Goal: Task Accomplishment & Management: Manage account settings

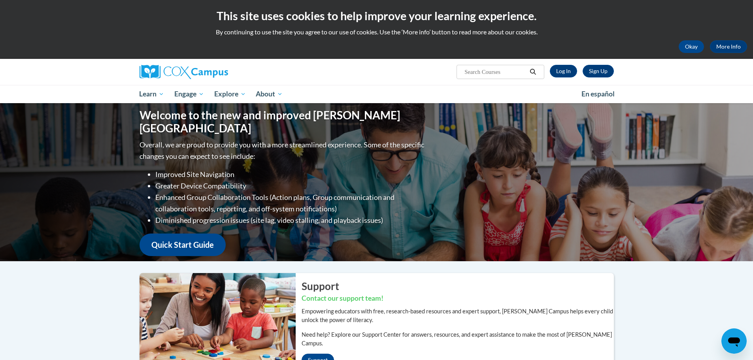
drag, startPoint x: 313, startPoint y: 69, endPoint x: 218, endPoint y: 8, distance: 113.3
click at [313, 69] on div "Sign Up Log In Search Search..." at bounding box center [458, 69] width 324 height 20
click at [570, 73] on link "Log In" at bounding box center [563, 71] width 27 height 13
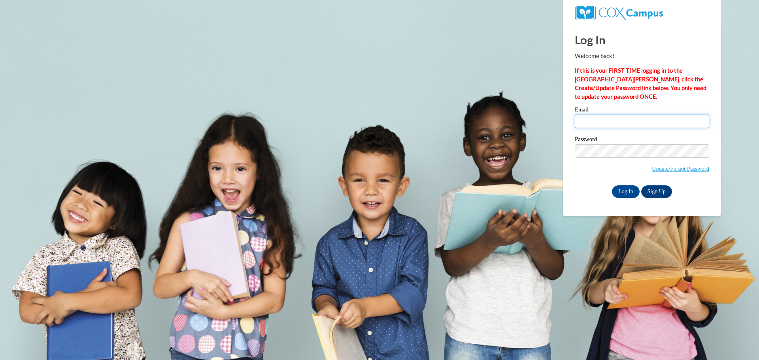
click at [606, 116] on input "Email" at bounding box center [642, 121] width 134 height 13
type input "braunl@prescott.k12.wi.us"
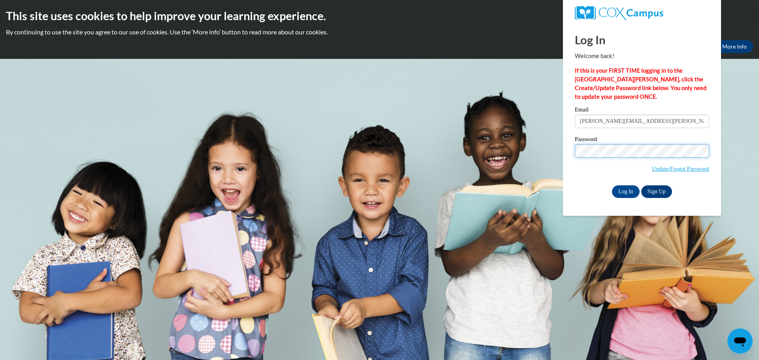
click at [612, 185] on input "Log In" at bounding box center [626, 191] width 28 height 13
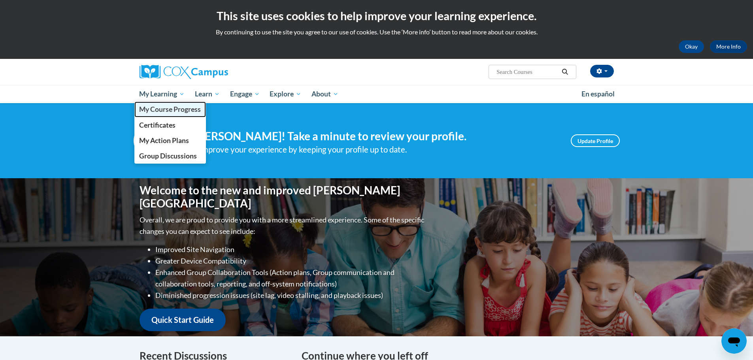
click at [164, 110] on span "My Course Progress" at bounding box center [170, 109] width 62 height 8
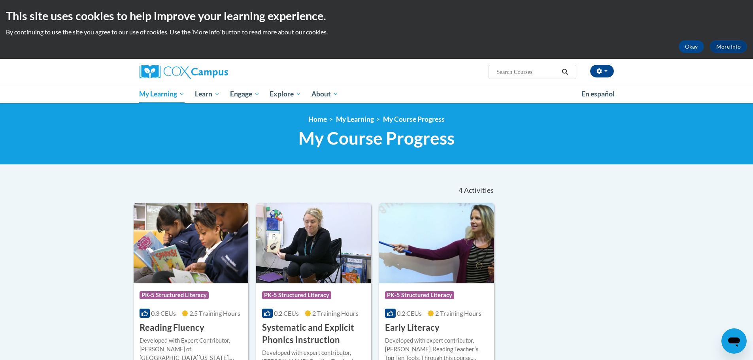
scroll to position [79, 0]
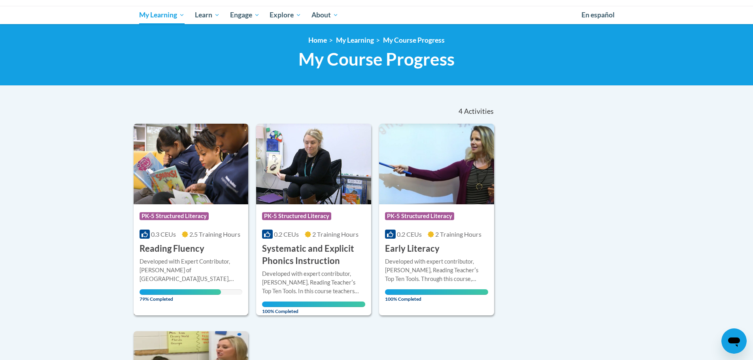
click at [211, 219] on div "Course Category: PK-5 Structured Literacy" at bounding box center [191, 217] width 103 height 18
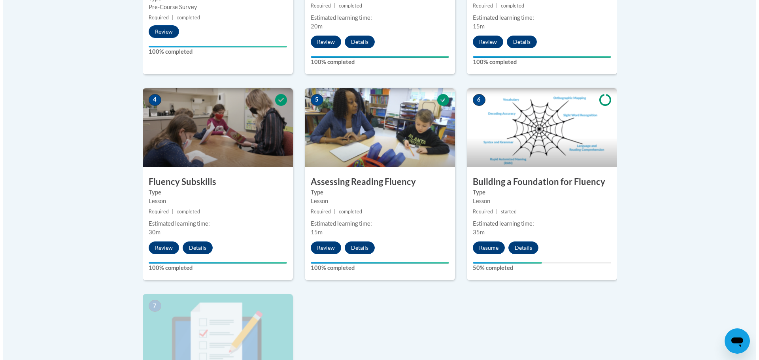
scroll to position [435, 0]
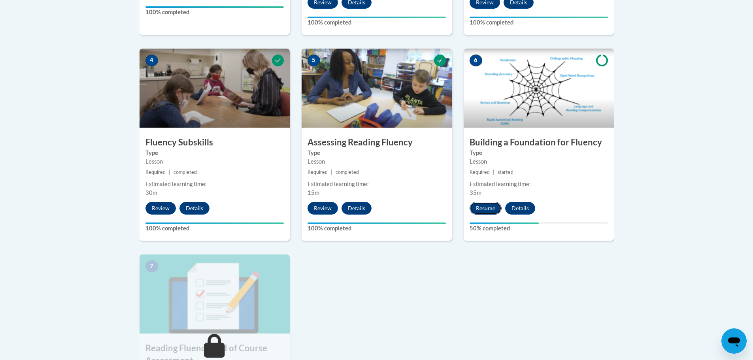
click at [493, 209] on button "Resume" at bounding box center [486, 208] width 32 height 13
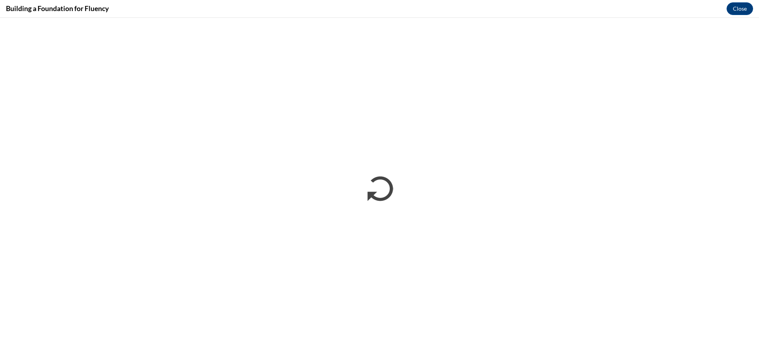
scroll to position [0, 0]
